Goal: Use online tool/utility: Utilize a website feature to perform a specific function

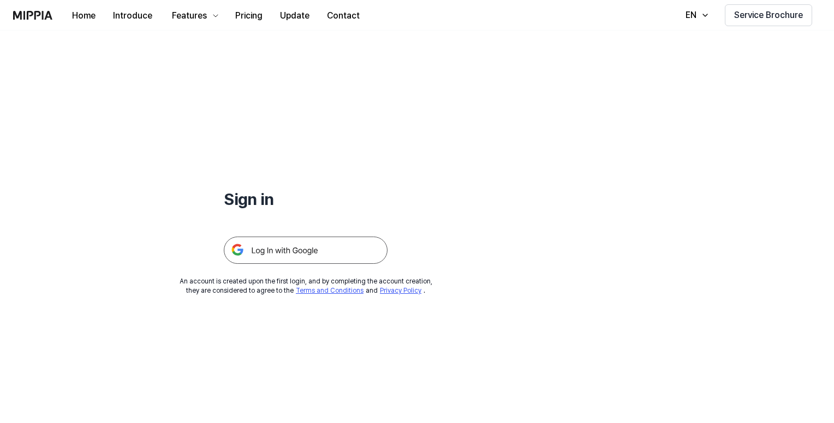
drag, startPoint x: 320, startPoint y: 246, endPoint x: 349, endPoint y: 250, distance: 28.7
click at [320, 246] on img at bounding box center [306, 250] width 164 height 27
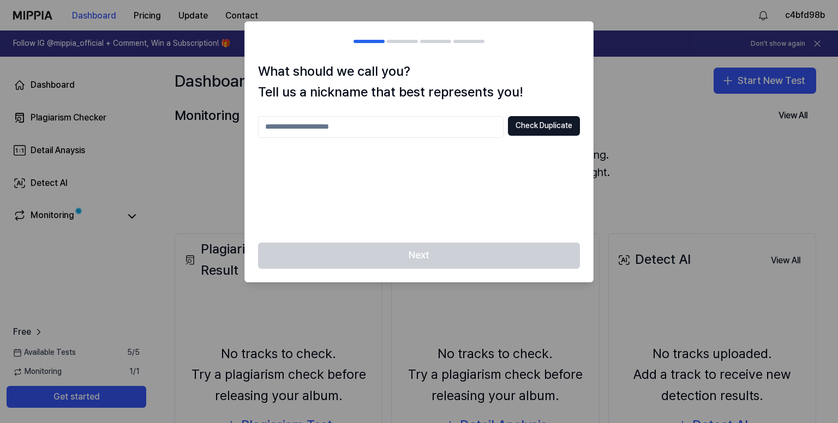
drag, startPoint x: 362, startPoint y: 142, endPoint x: 361, endPoint y: 130, distance: 12.1
click at [362, 139] on div "Check Duplicate" at bounding box center [419, 173] width 322 height 114
click at [360, 123] on input "text" at bounding box center [381, 127] width 246 height 22
type input "*****"
click at [561, 125] on button "Check Duplicate" at bounding box center [544, 126] width 72 height 20
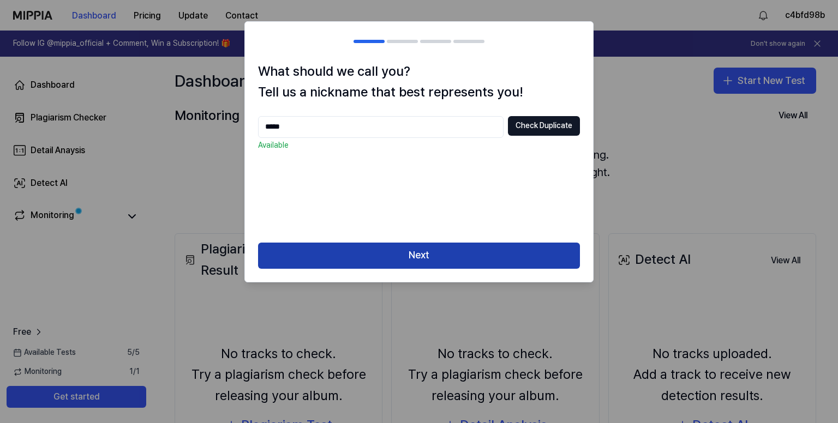
click at [467, 253] on button "Next" at bounding box center [419, 256] width 322 height 26
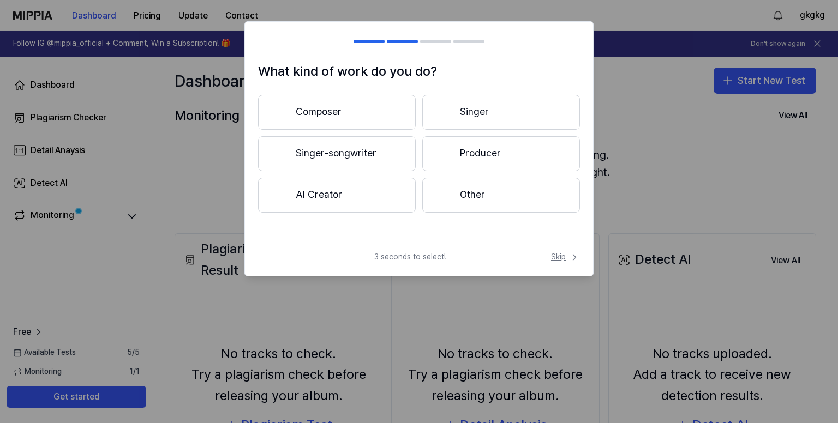
click at [557, 256] on span "Skip" at bounding box center [565, 257] width 29 height 11
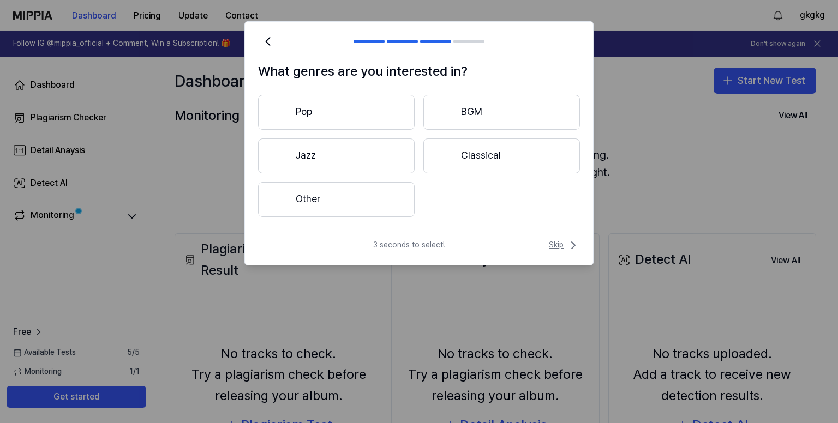
click at [555, 246] on span "Skip" at bounding box center [564, 245] width 31 height 13
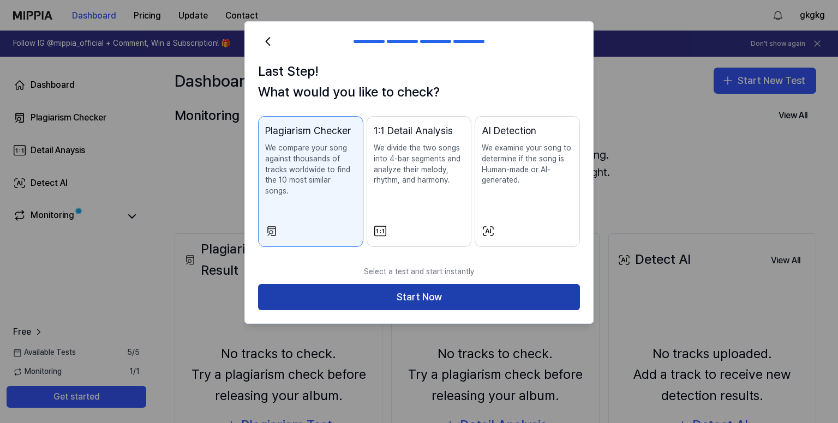
click at [485, 290] on button "Start Now" at bounding box center [419, 297] width 322 height 26
